Goal: Task Accomplishment & Management: Manage account settings

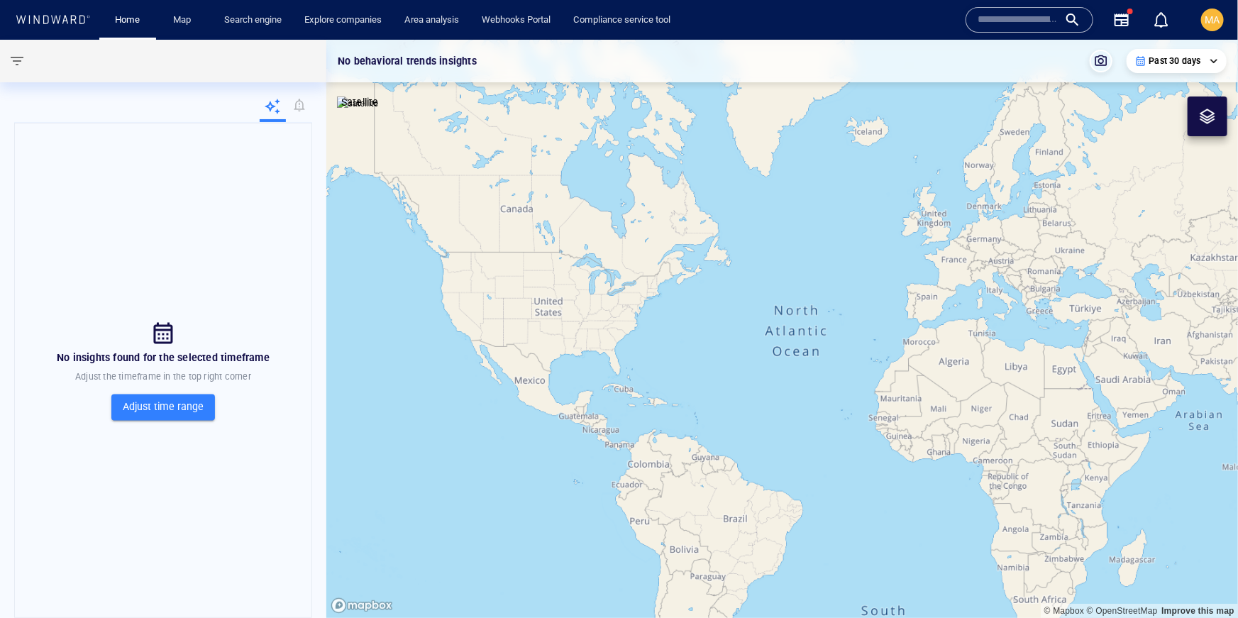
click at [296, 107] on div at bounding box center [299, 108] width 26 height 28
click at [303, 105] on div at bounding box center [299, 108] width 26 height 28
click at [296, 108] on div at bounding box center [299, 108] width 26 height 28
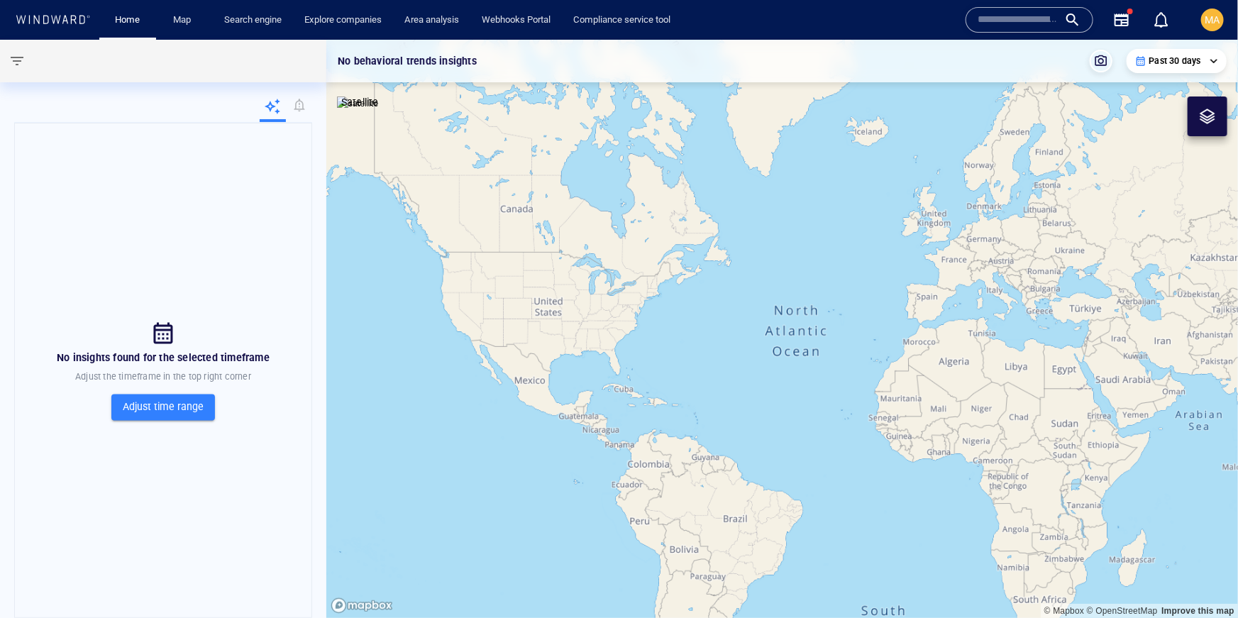
click at [275, 113] on icon at bounding box center [272, 106] width 17 height 17
click at [1221, 33] on div "MA" at bounding box center [1212, 20] width 34 height 34
click at [1221, 25] on div "MA" at bounding box center [1212, 20] width 23 height 23
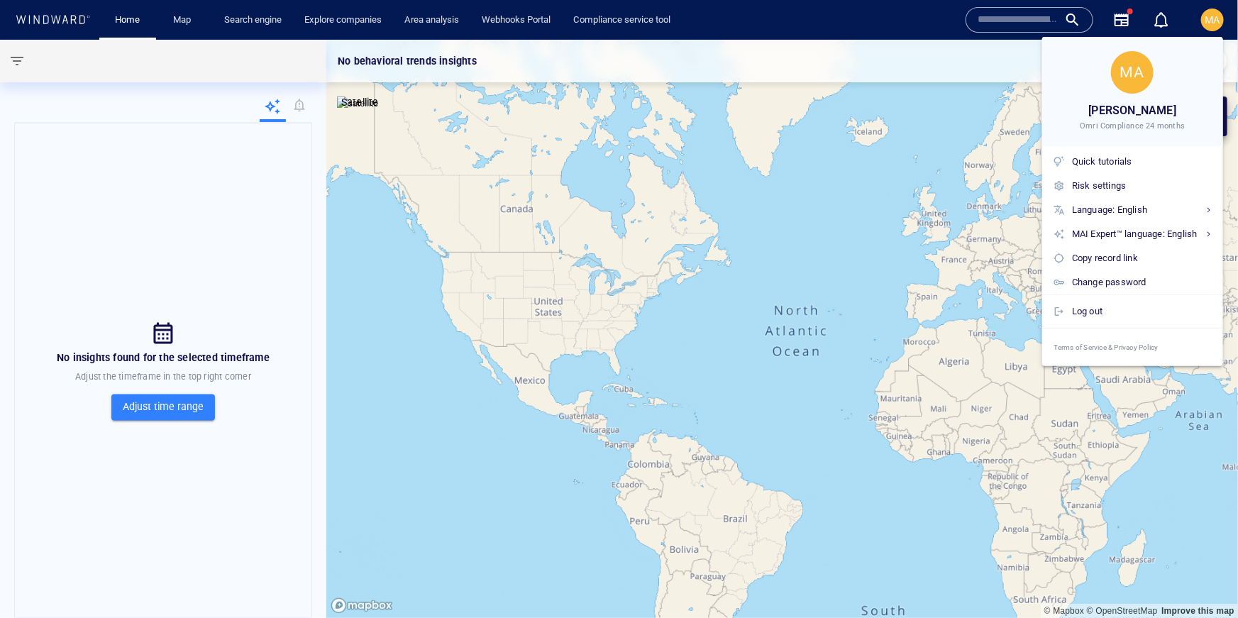
click at [1136, 119] on span "[PERSON_NAME]" at bounding box center [1133, 111] width 88 height 20
click at [1118, 308] on div "Log out" at bounding box center [1142, 312] width 140 height 16
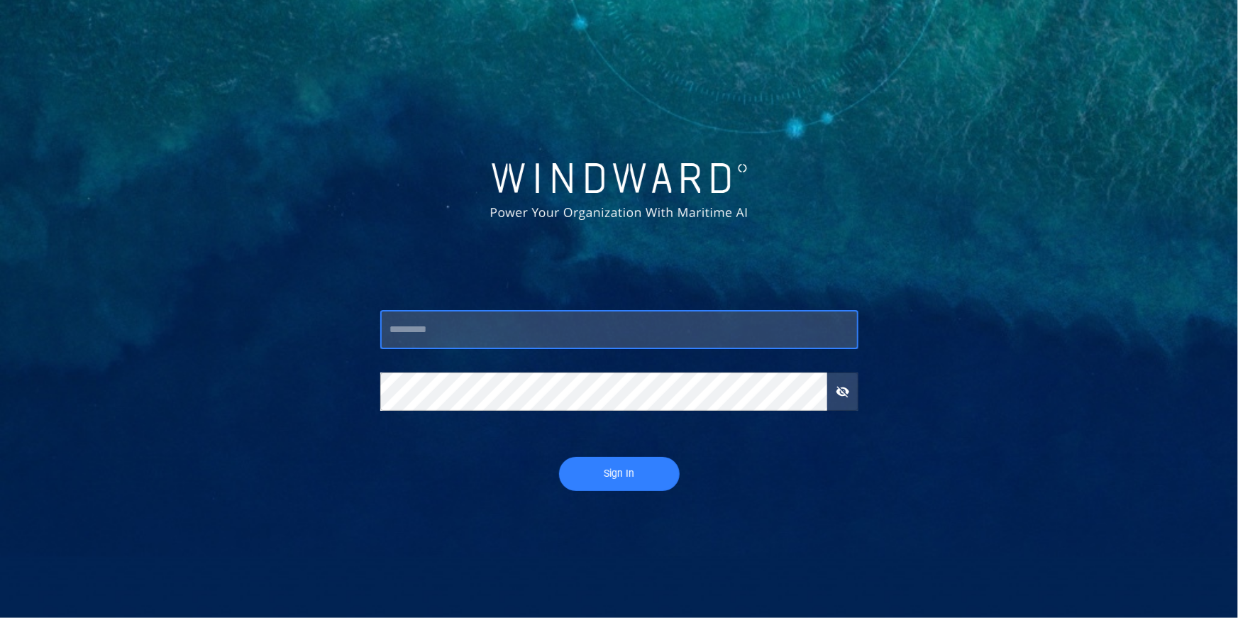
click at [560, 325] on input "text" at bounding box center [619, 330] width 478 height 38
type input "***"
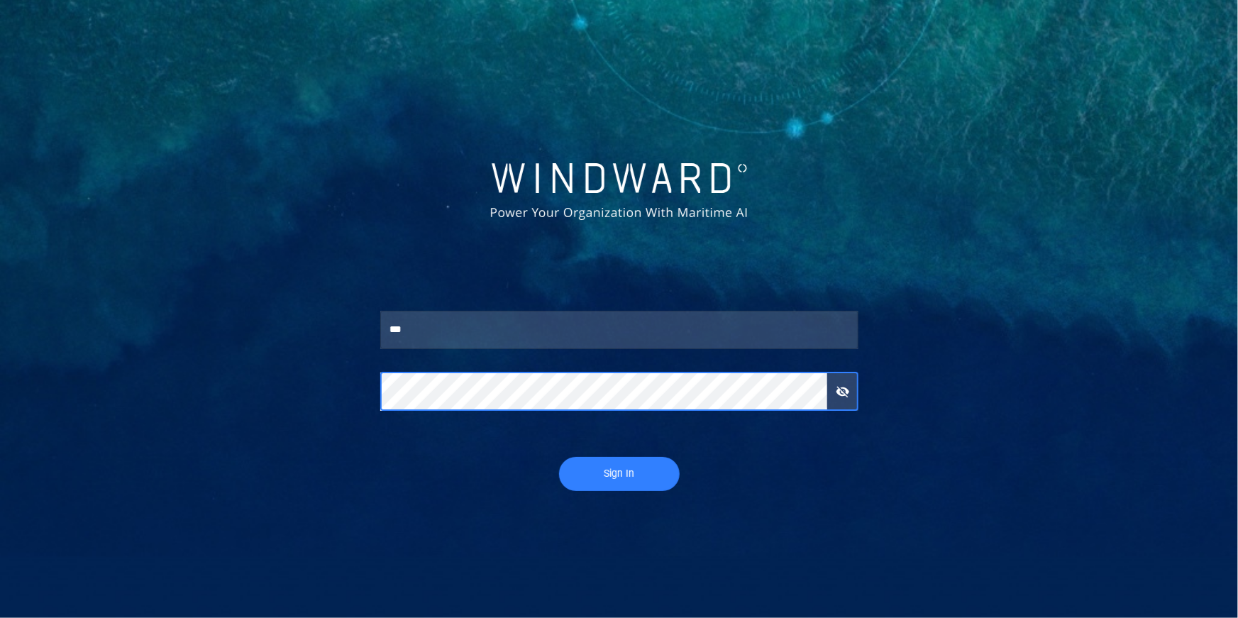
click at [559, 457] on button "Sign In" at bounding box center [619, 474] width 121 height 34
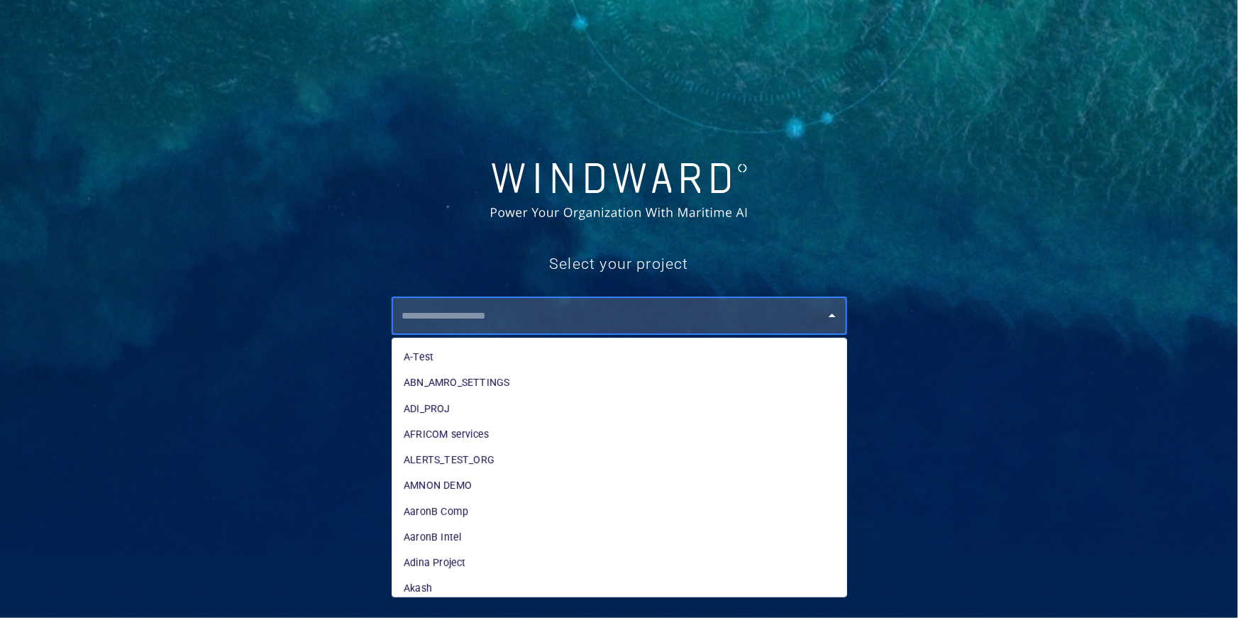
click at [468, 313] on input "text" at bounding box center [622, 316] width 449 height 26
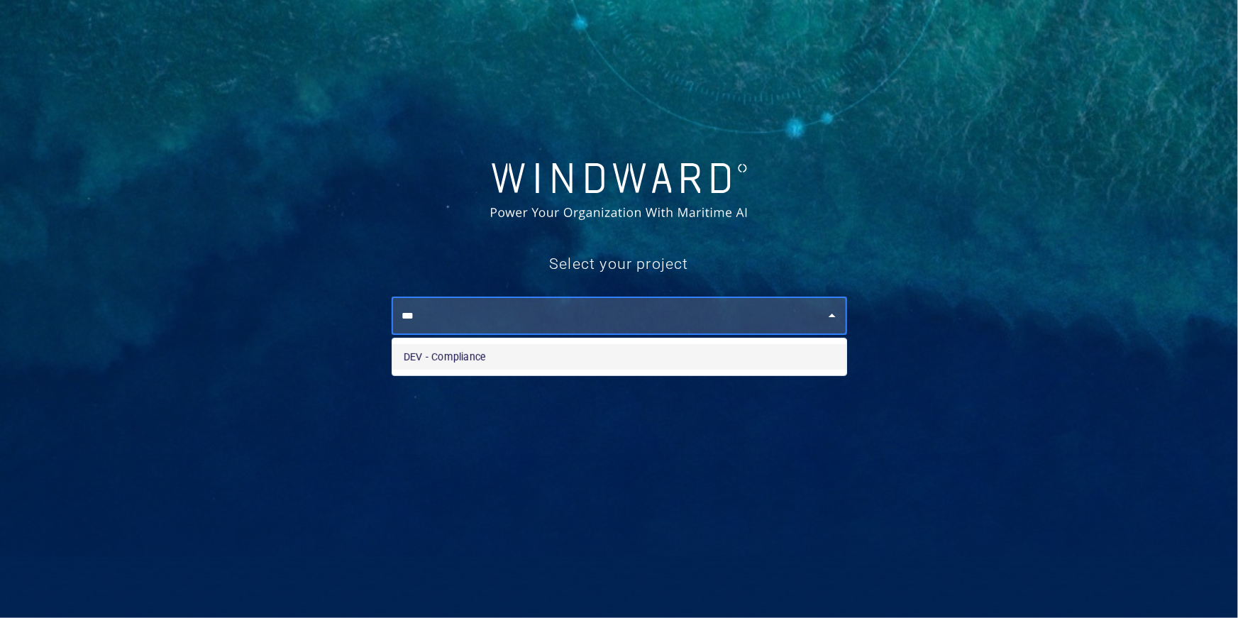
click at [417, 355] on li "DEV - Compliance" at bounding box center [619, 357] width 454 height 26
type input "**********"
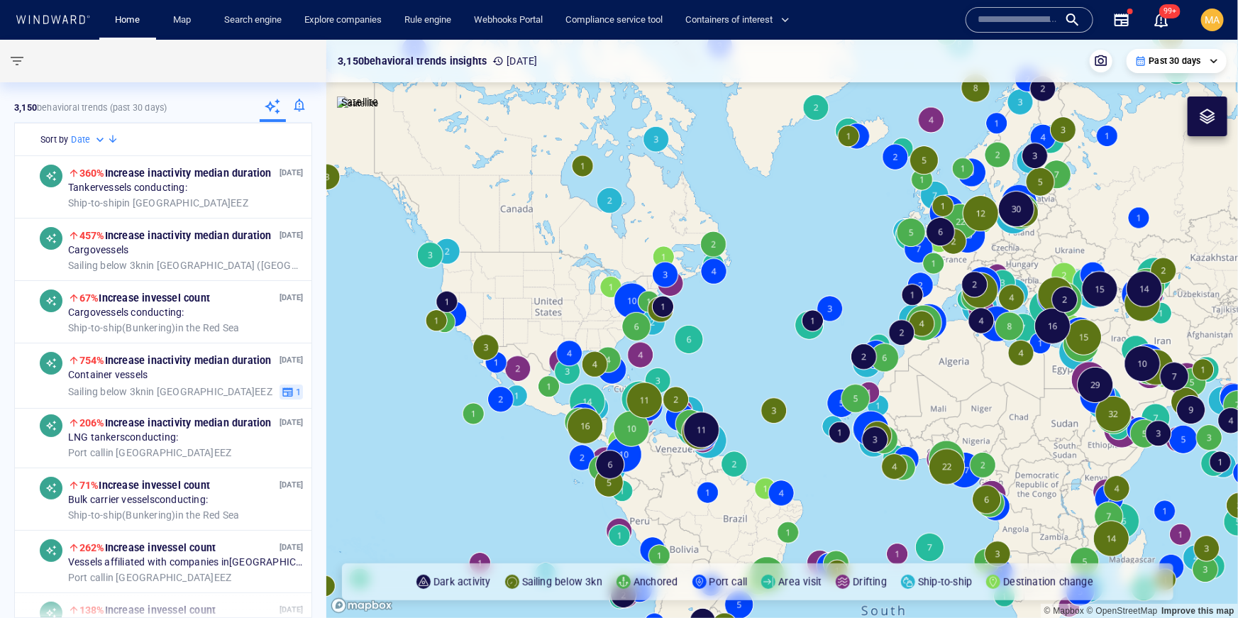
click at [308, 109] on div at bounding box center [299, 108] width 26 height 28
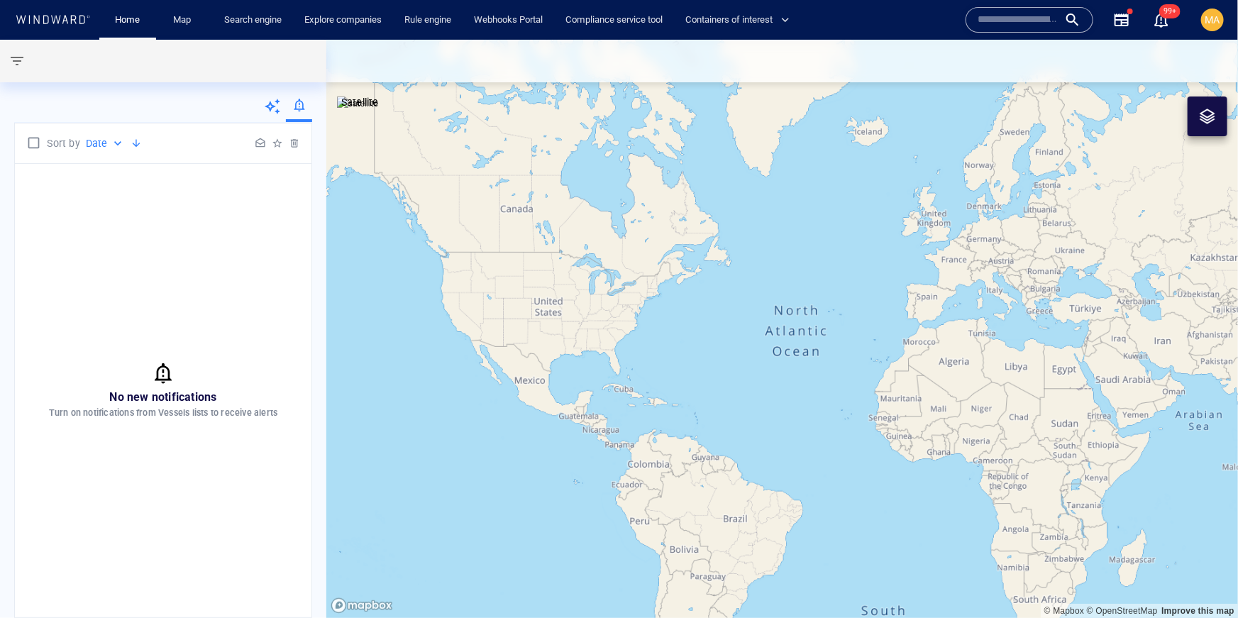
click at [101, 155] on div "Sort by Date ****" at bounding box center [163, 143] width 296 height 40
drag, startPoint x: 99, startPoint y: 221, endPoint x: 200, endPoint y: 179, distance: 109.3
click at [99, 221] on div "No new notifications Turn on notifications from Vessels lists to receive alerts" at bounding box center [163, 390] width 296 height 453
click at [264, 142] on div at bounding box center [260, 143] width 17 height 17
click at [112, 376] on div "No new notifications Turn on notifications from Vessels lists to receive alerts" at bounding box center [163, 390] width 296 height 453
